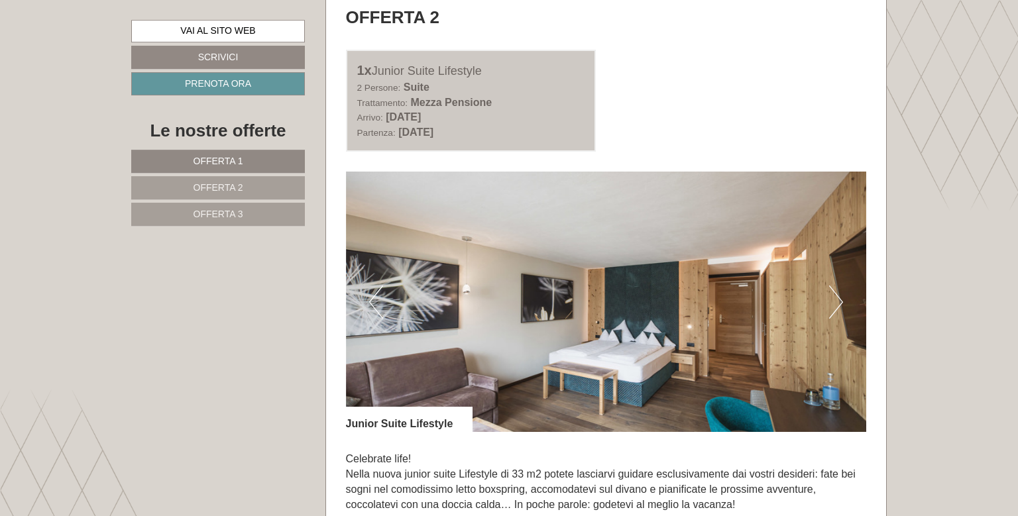
scroll to position [1680, 0]
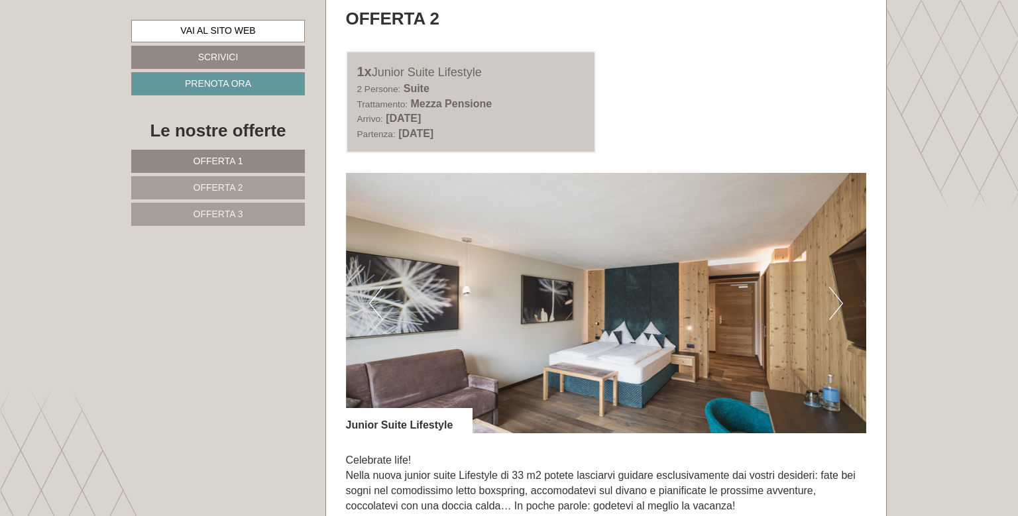
click at [837, 308] on button "Next" at bounding box center [836, 303] width 14 height 33
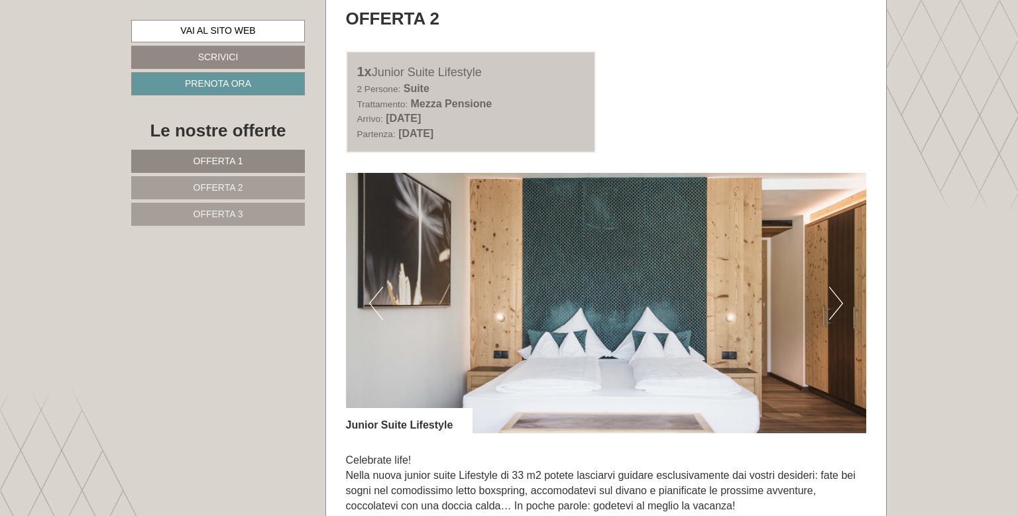
click at [837, 308] on button "Next" at bounding box center [836, 303] width 14 height 33
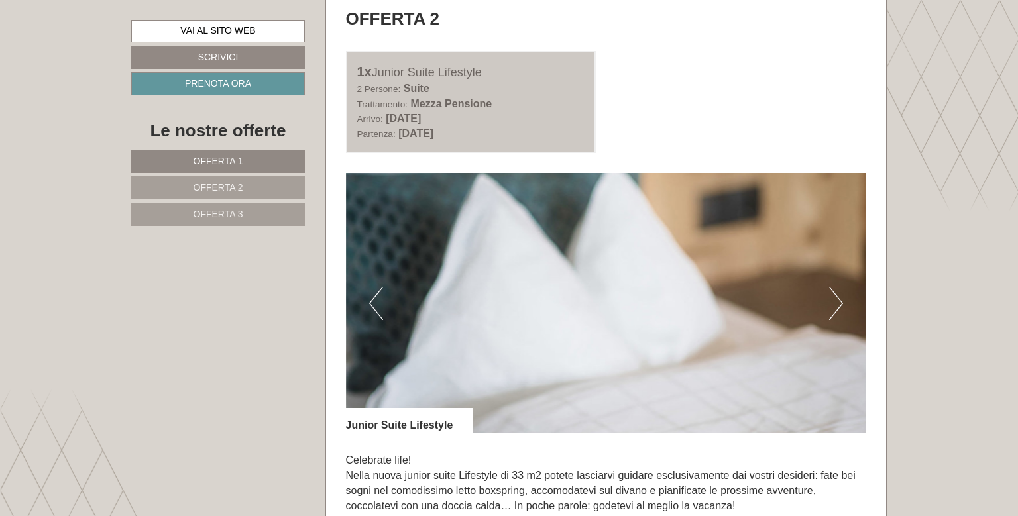
click at [837, 308] on button "Next" at bounding box center [836, 303] width 14 height 33
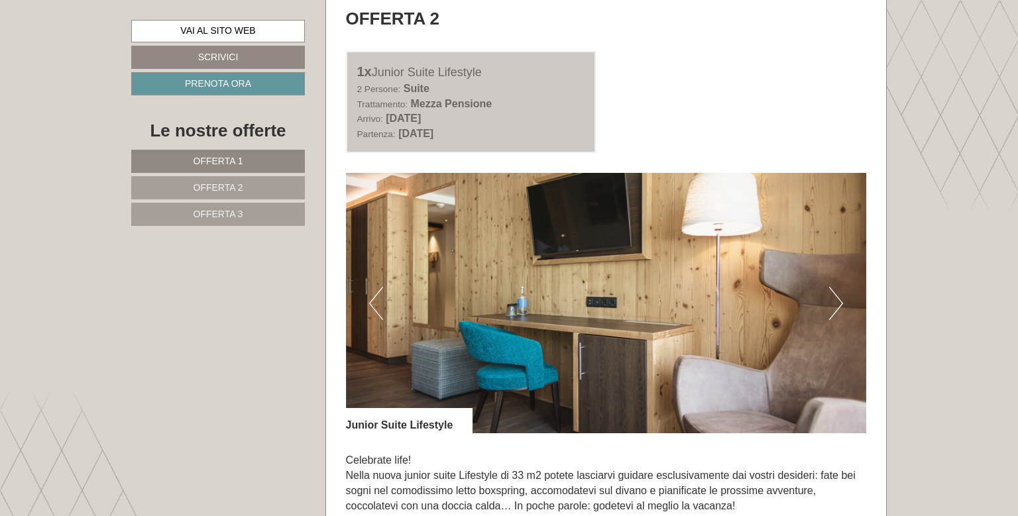
click at [837, 304] on button "Next" at bounding box center [836, 303] width 14 height 33
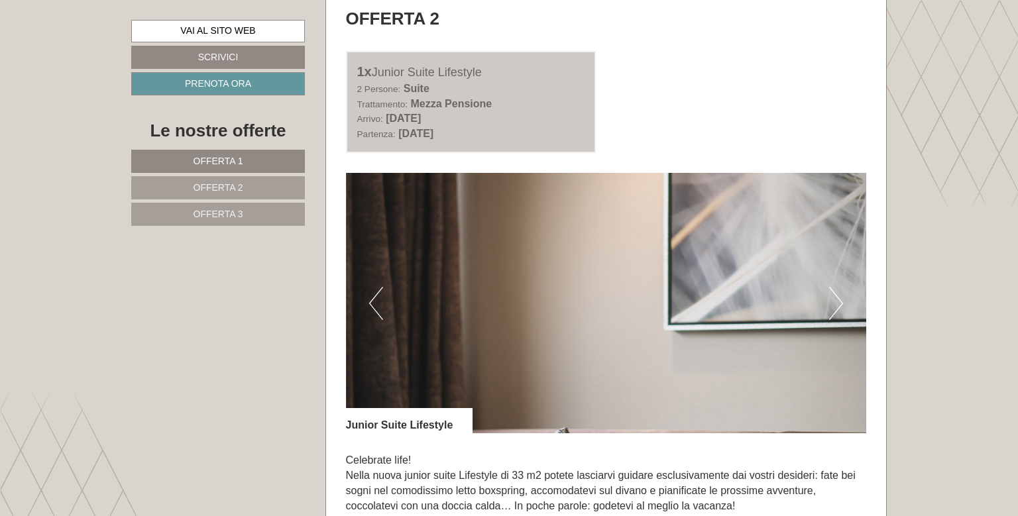
click at [837, 306] on button "Next" at bounding box center [836, 303] width 14 height 33
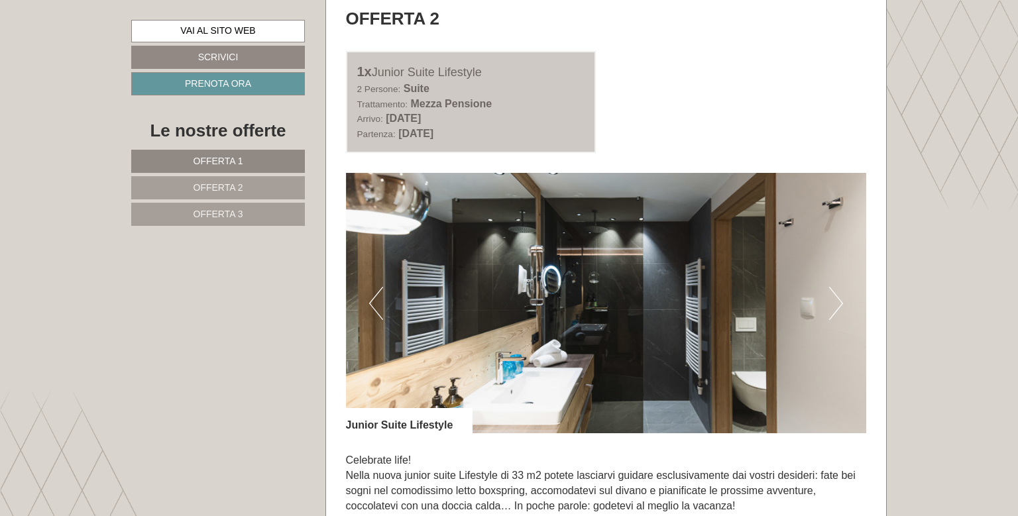
click at [837, 307] on button "Next" at bounding box center [836, 303] width 14 height 33
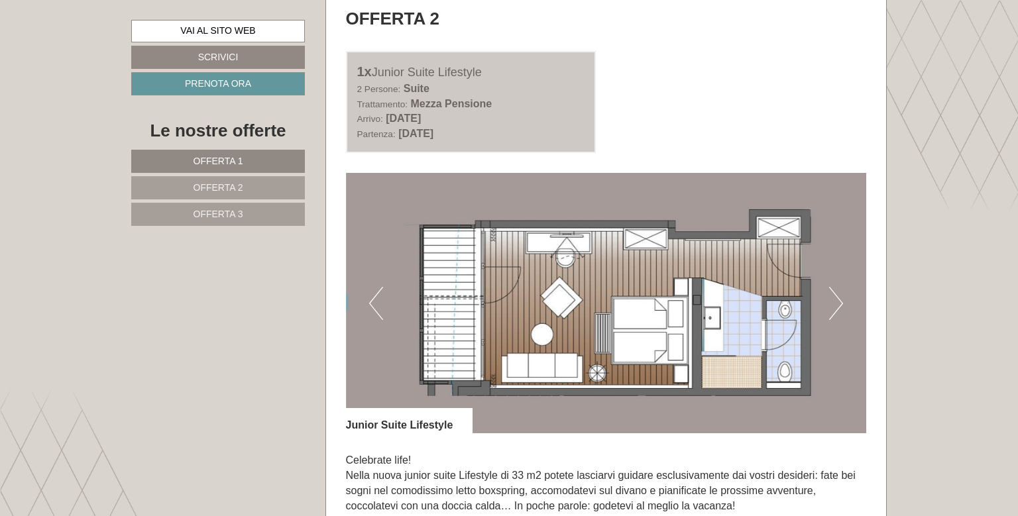
click at [837, 307] on button "Next" at bounding box center [836, 303] width 14 height 33
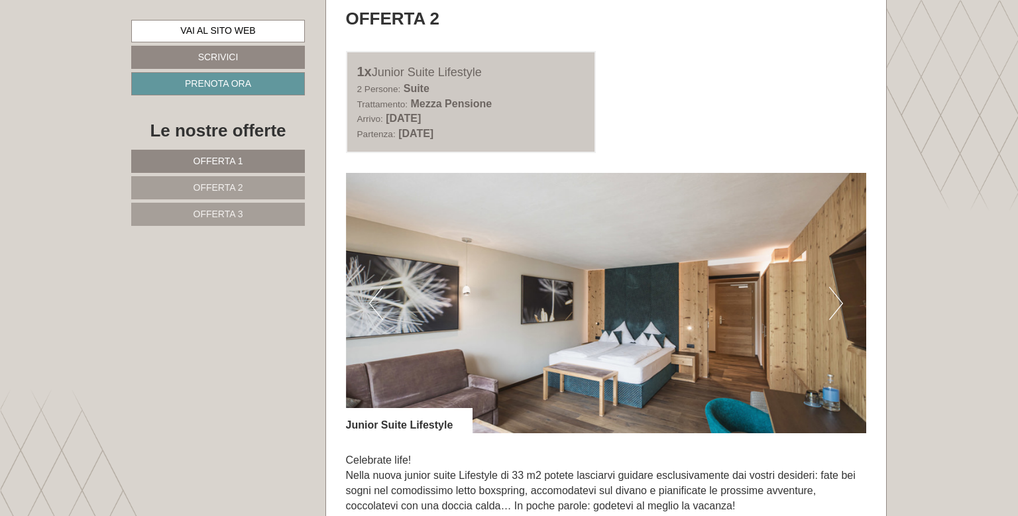
click at [837, 307] on button "Next" at bounding box center [836, 303] width 14 height 33
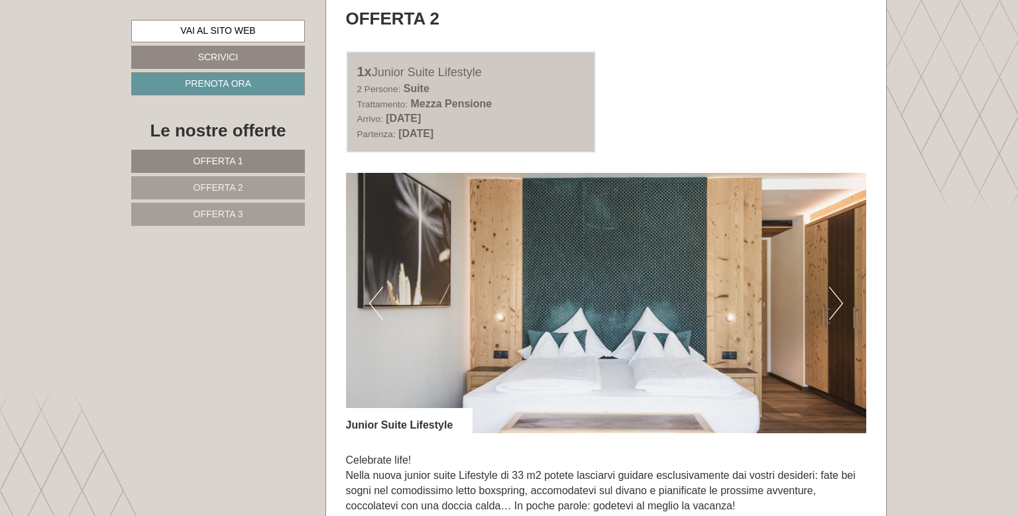
click at [836, 307] on button "Next" at bounding box center [836, 303] width 14 height 33
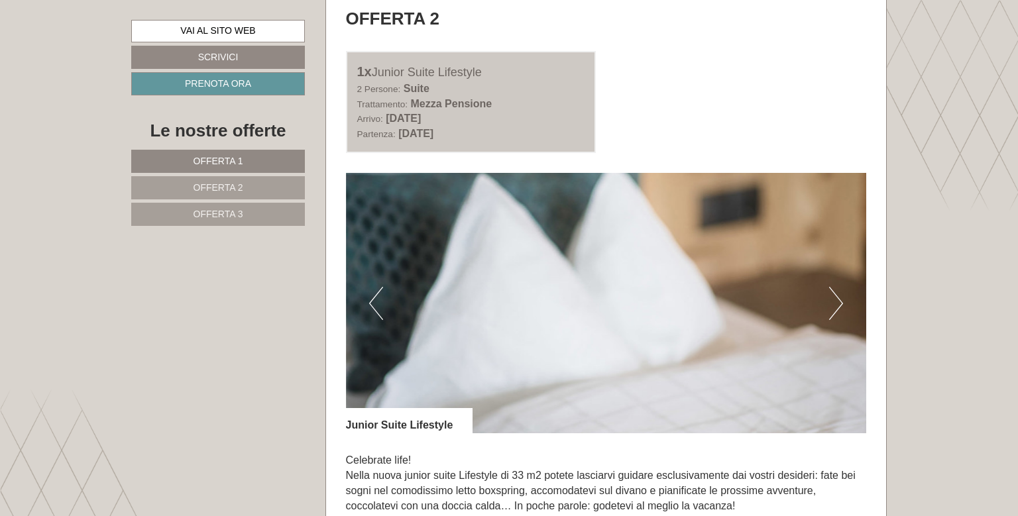
click at [836, 308] on button "Next" at bounding box center [836, 303] width 14 height 33
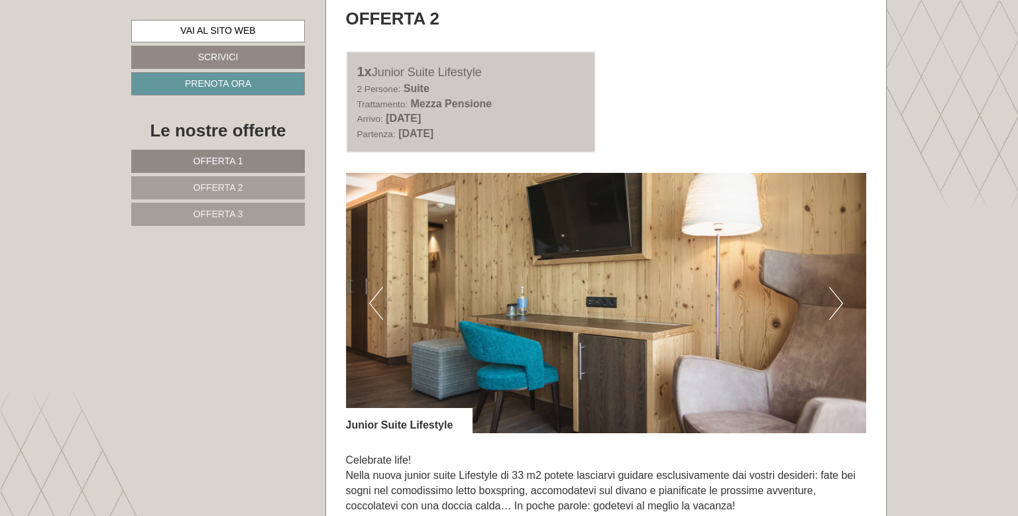
click at [837, 309] on button "Next" at bounding box center [836, 303] width 14 height 33
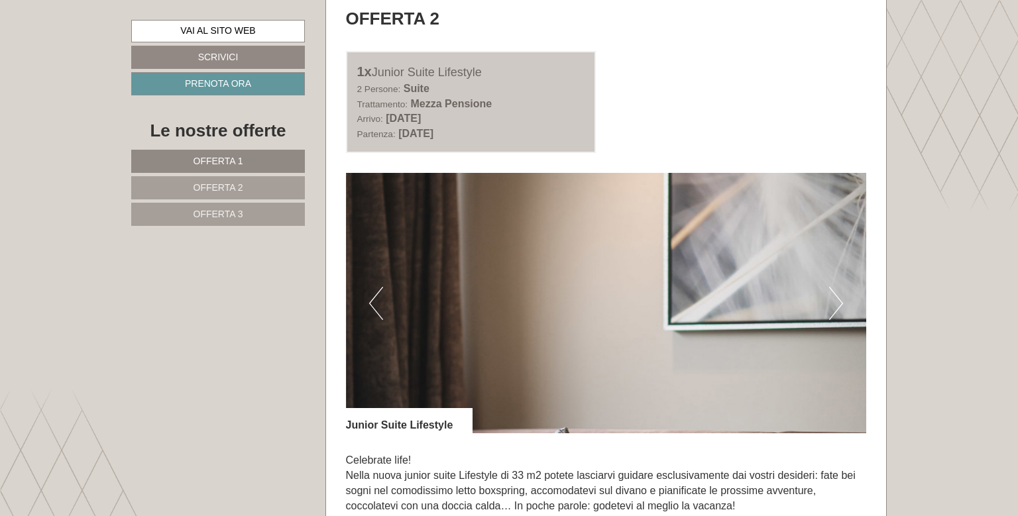
click at [837, 310] on button "Next" at bounding box center [836, 303] width 14 height 33
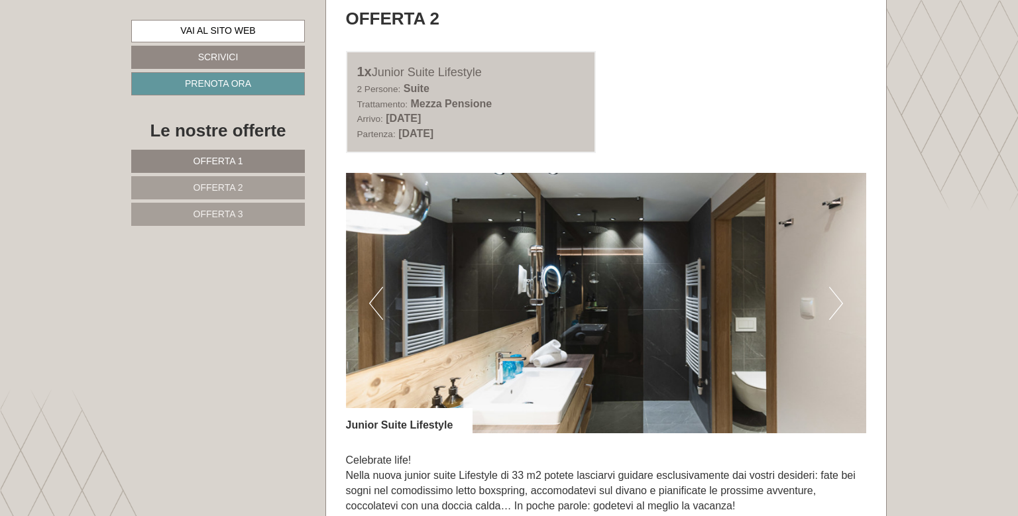
click at [837, 309] on button "Next" at bounding box center [836, 303] width 14 height 33
